Goal: Information Seeking & Learning: Check status

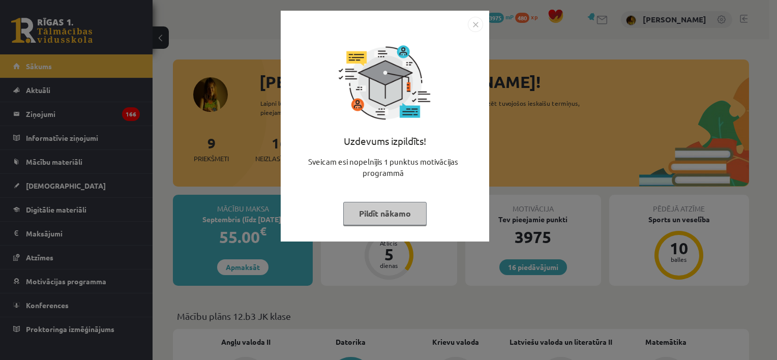
click at [474, 24] on img "Close" at bounding box center [475, 24] width 15 height 15
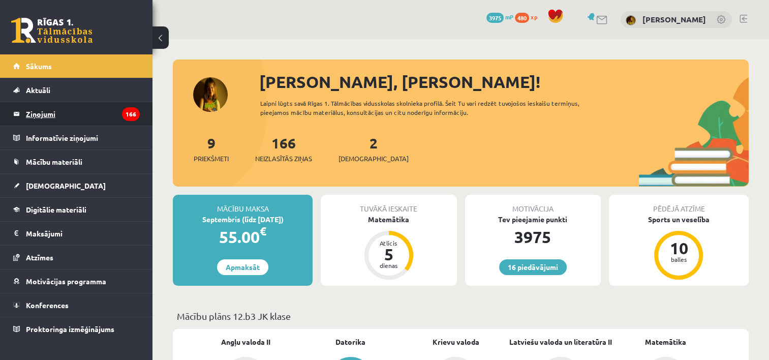
click at [30, 113] on legend "Ziņojumi 166" at bounding box center [83, 113] width 114 height 23
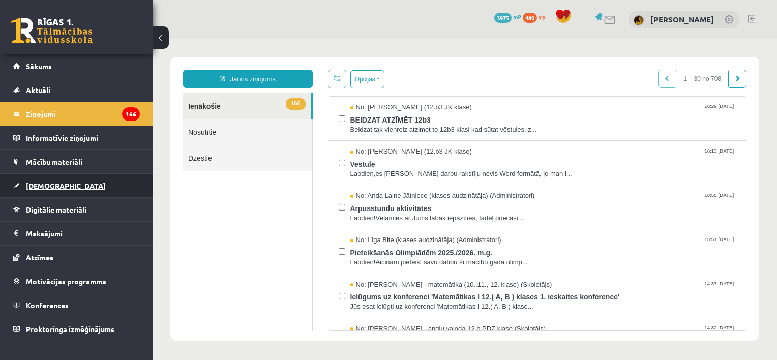
click at [40, 186] on span "[DEMOGRAPHIC_DATA]" at bounding box center [66, 185] width 80 height 9
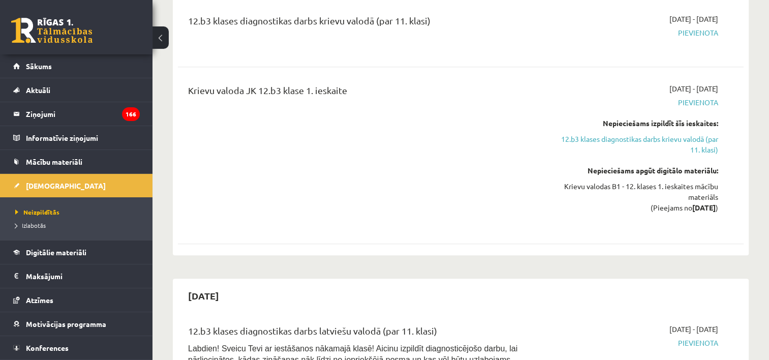
scroll to position [1220, 0]
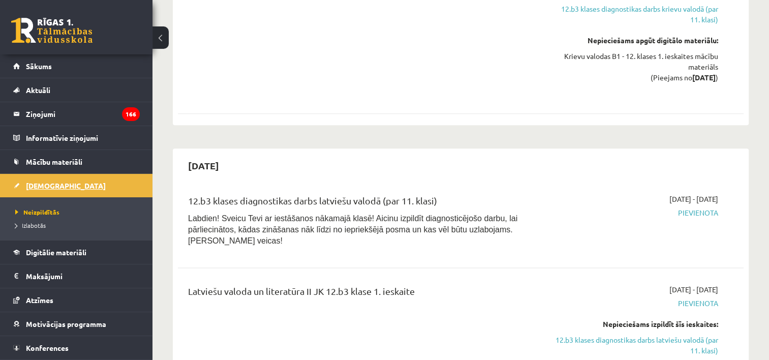
click at [43, 184] on span "[DEMOGRAPHIC_DATA]" at bounding box center [66, 185] width 80 height 9
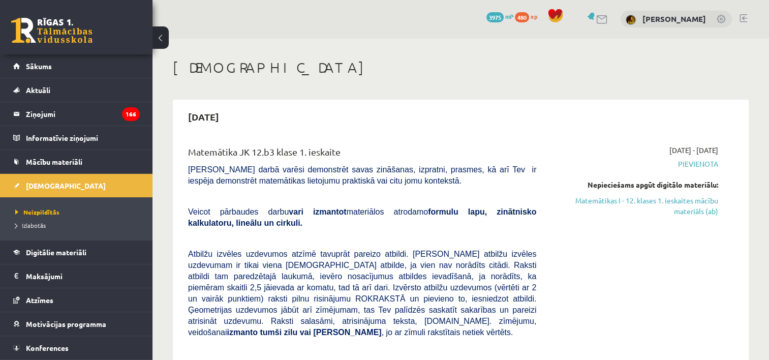
scroll to position [0, 0]
click at [38, 67] on span "Sākums" at bounding box center [39, 66] width 26 height 9
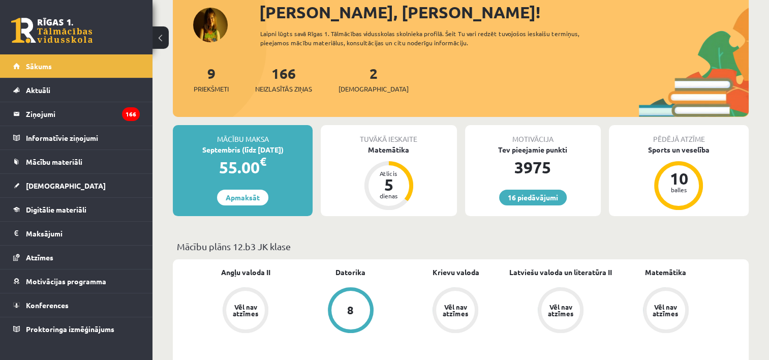
scroll to position [153, 0]
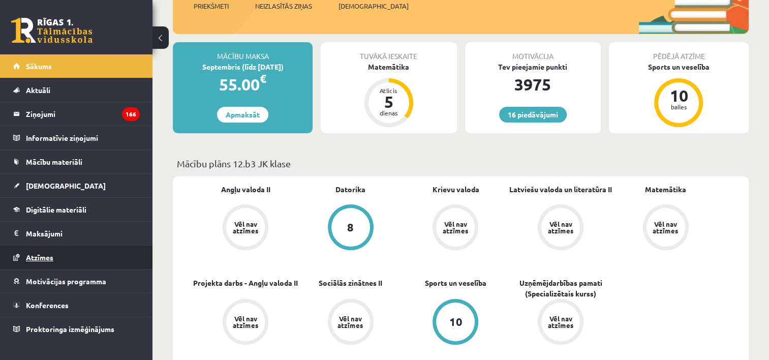
click at [53, 256] on link "Atzīmes" at bounding box center [76, 257] width 127 height 23
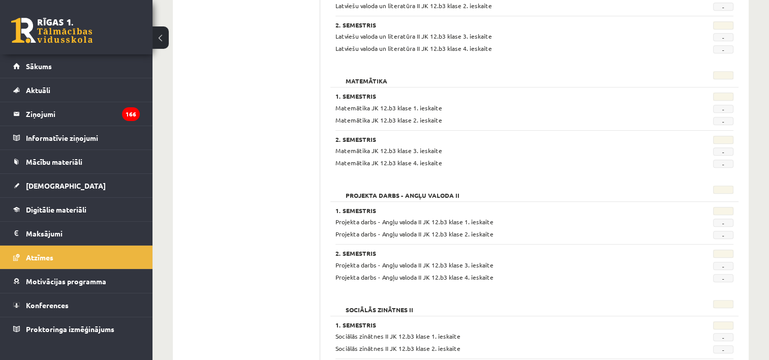
scroll to position [554, 0]
click at [32, 64] on span "Sākums" at bounding box center [39, 66] width 26 height 9
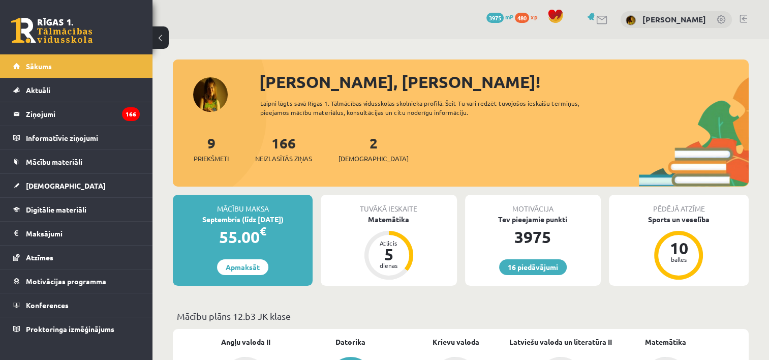
scroll to position [203, 0]
